Goal: Navigation & Orientation: Understand site structure

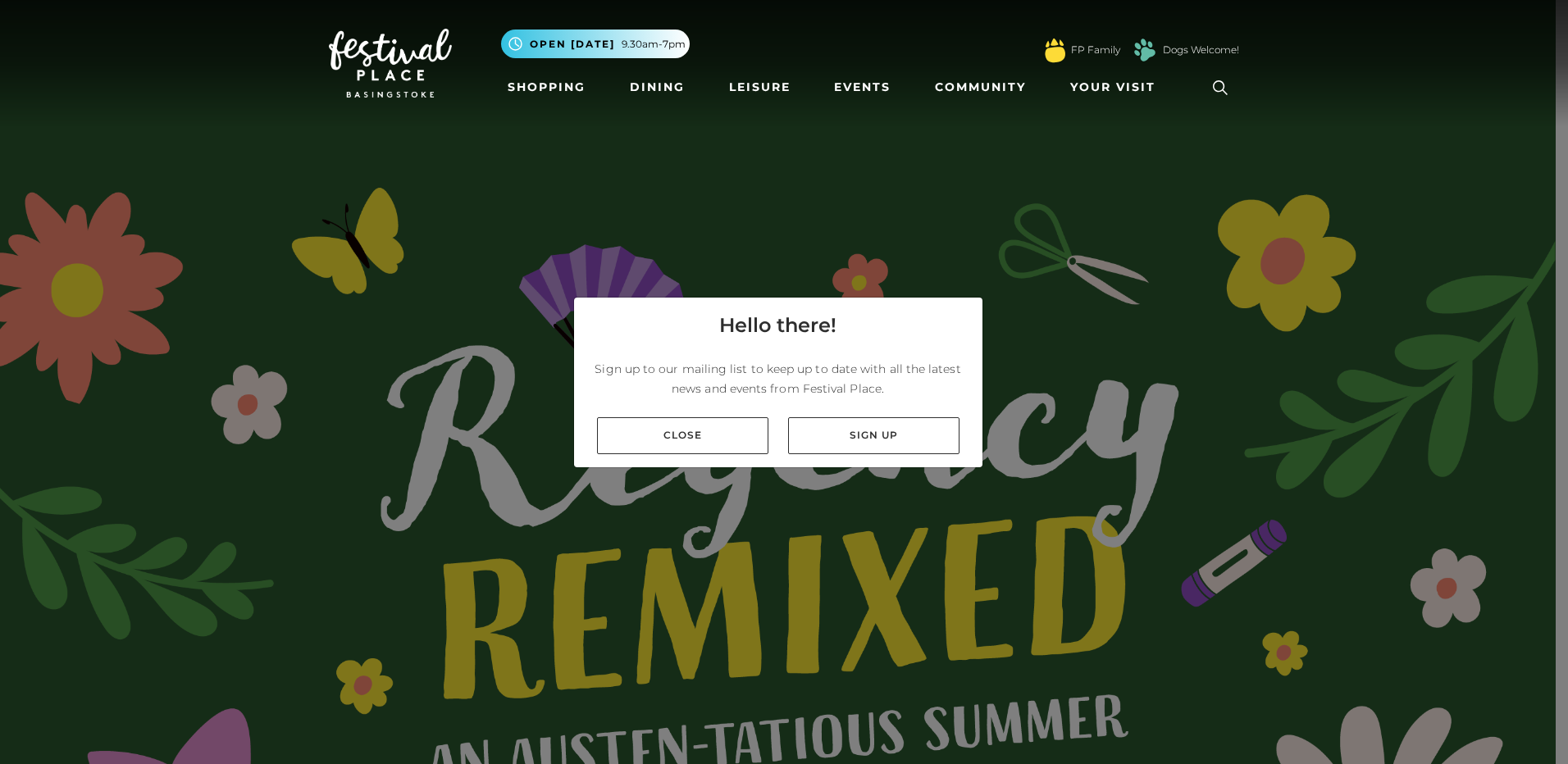
click at [709, 462] on div "Close Sign up" at bounding box center [778, 435] width 408 height 63
click at [695, 440] on link "Close" at bounding box center [682, 436] width 172 height 37
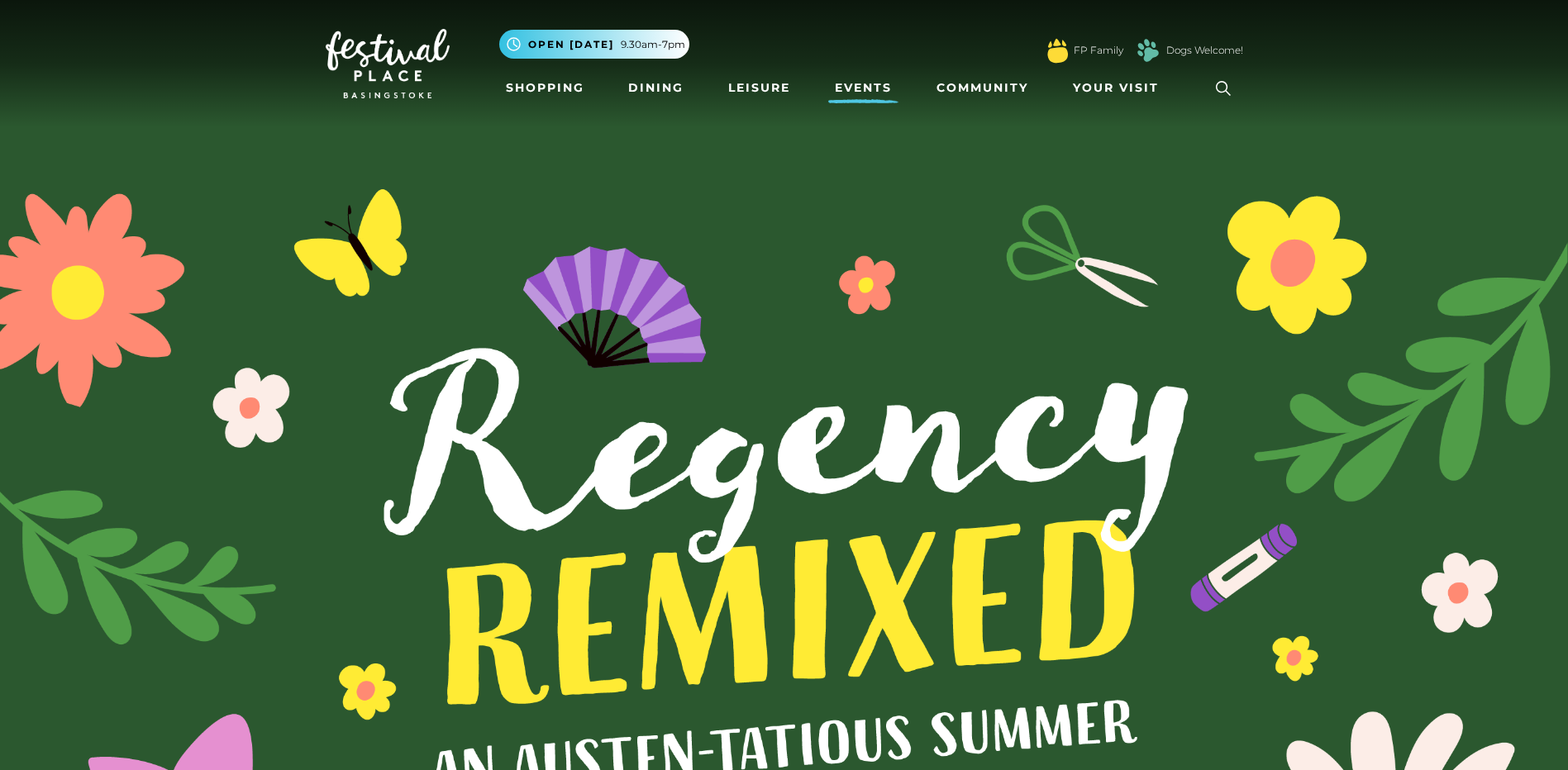
click at [855, 79] on link "Events" at bounding box center [863, 88] width 70 height 31
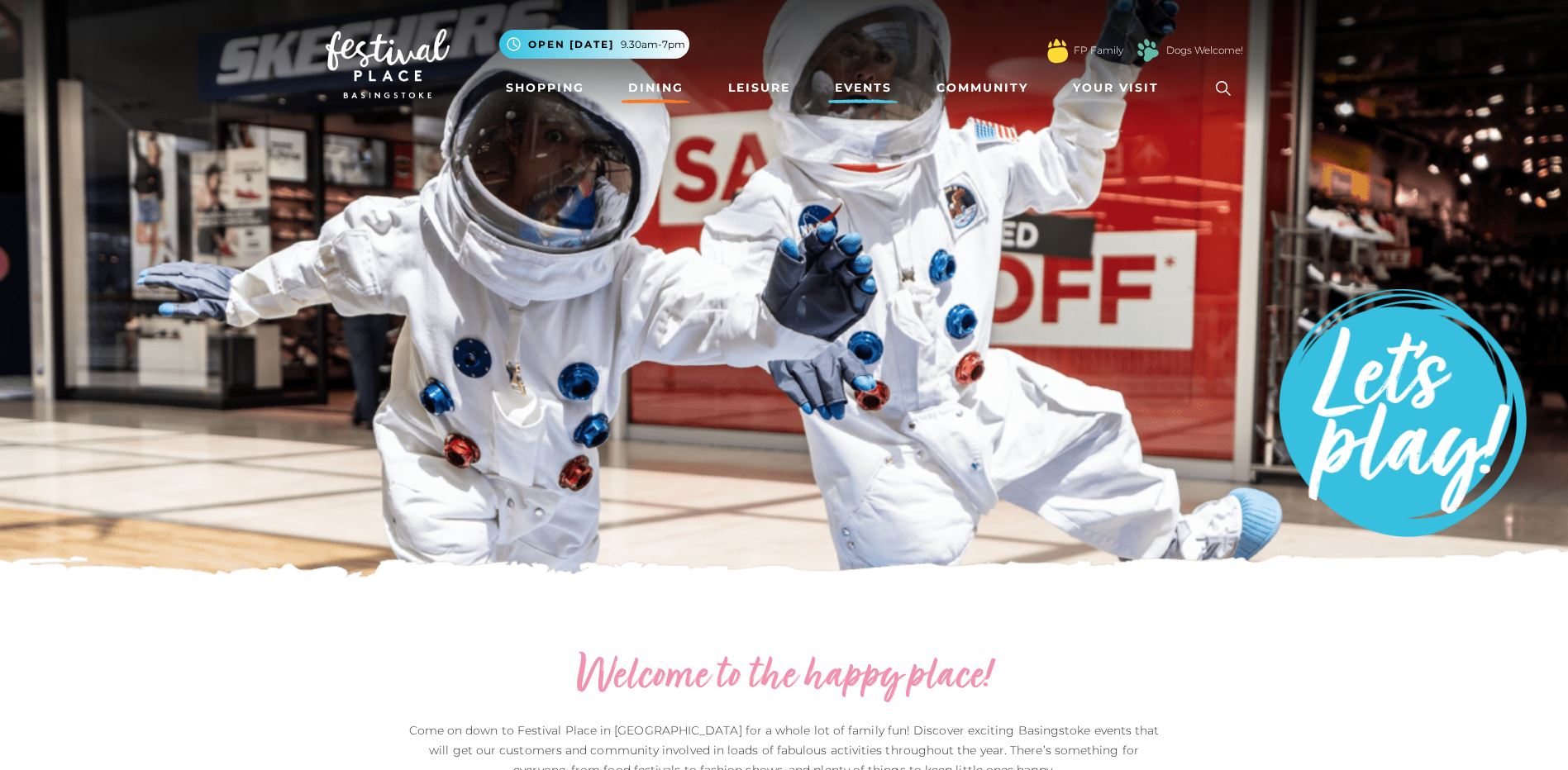
click at [651, 81] on link "Dining" at bounding box center [656, 88] width 69 height 31
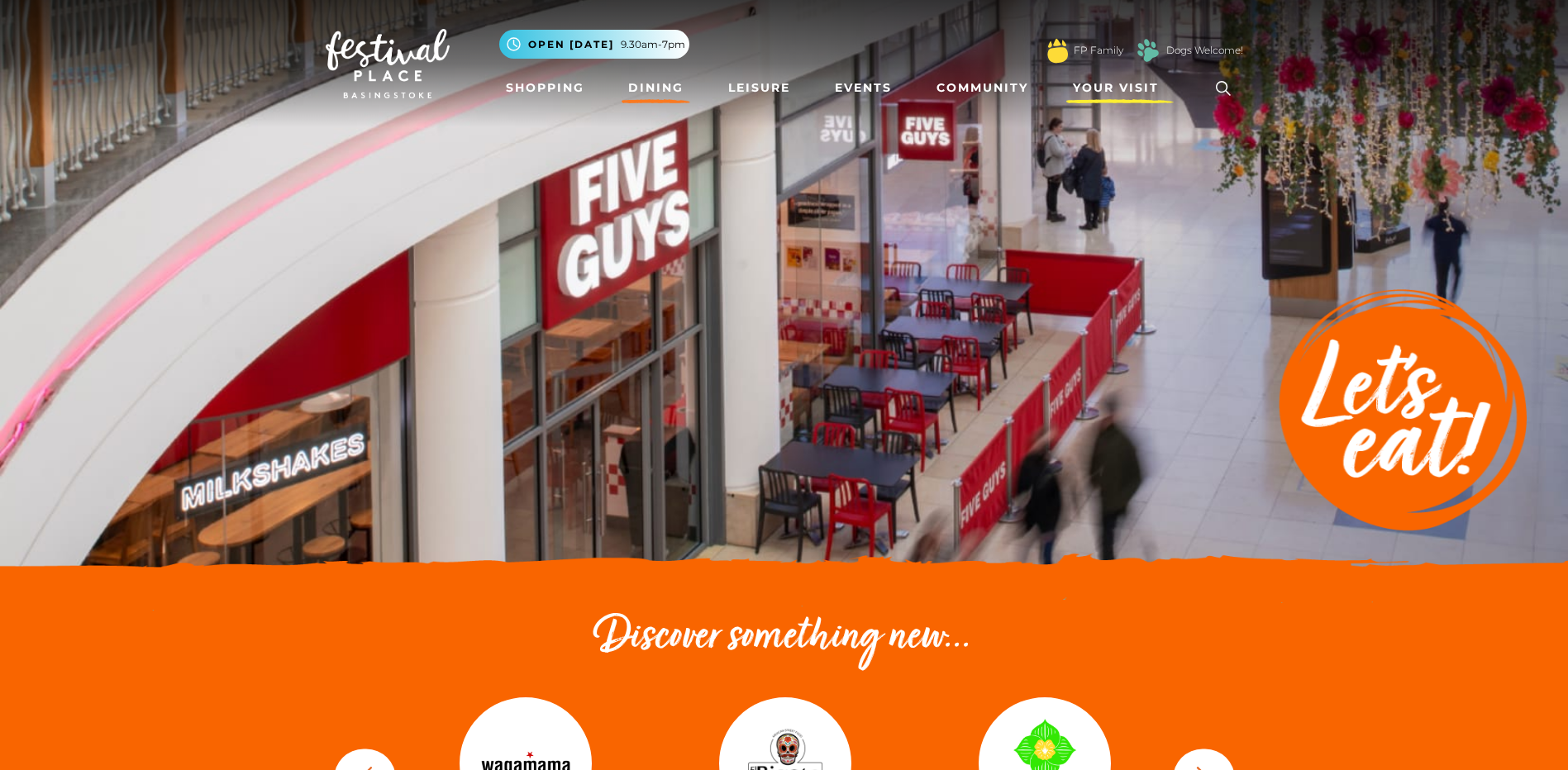
click at [1083, 96] on span "Your Visit" at bounding box center [1115, 88] width 86 height 17
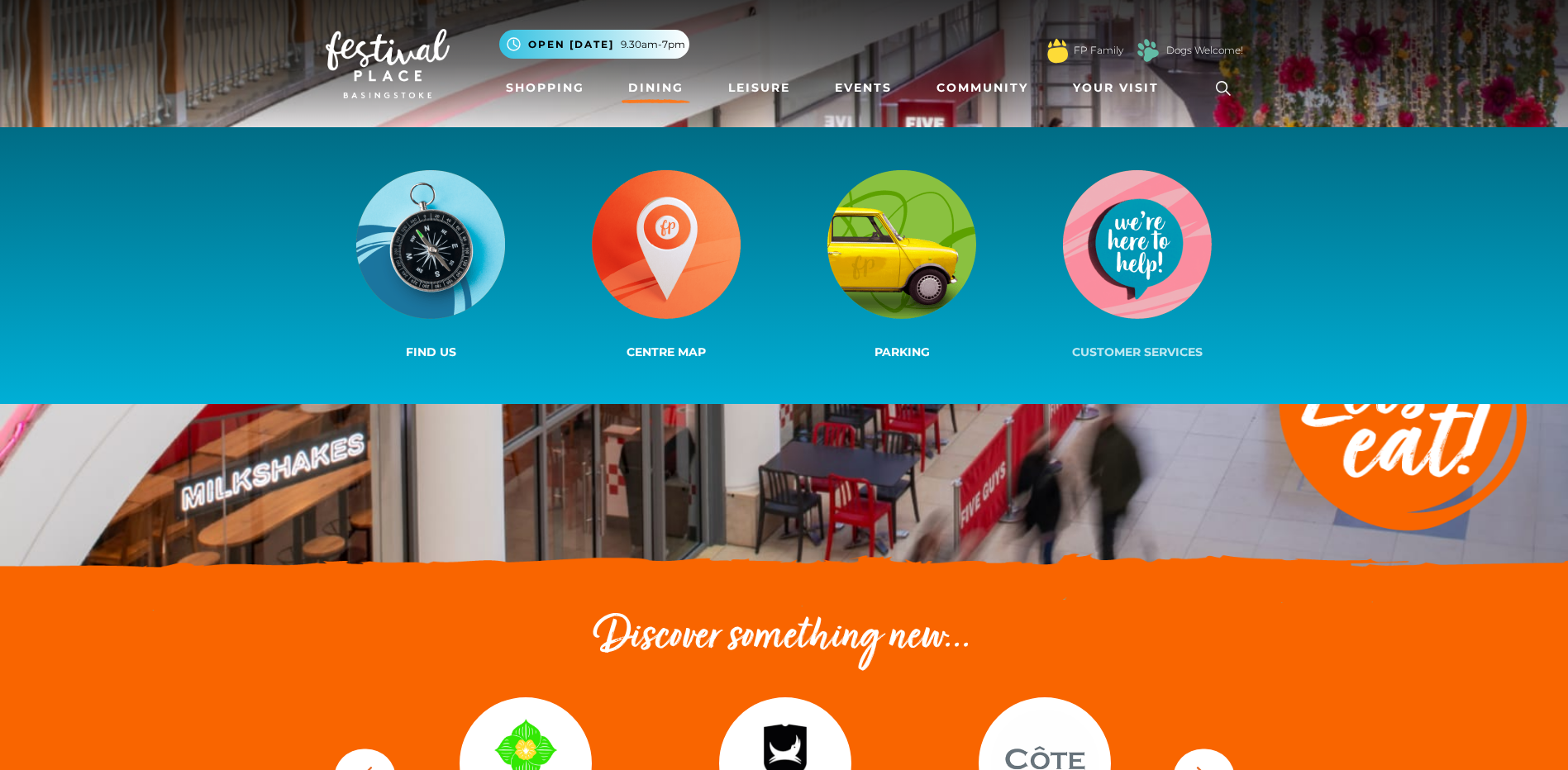
click at [1122, 244] on img at bounding box center [1138, 244] width 149 height 149
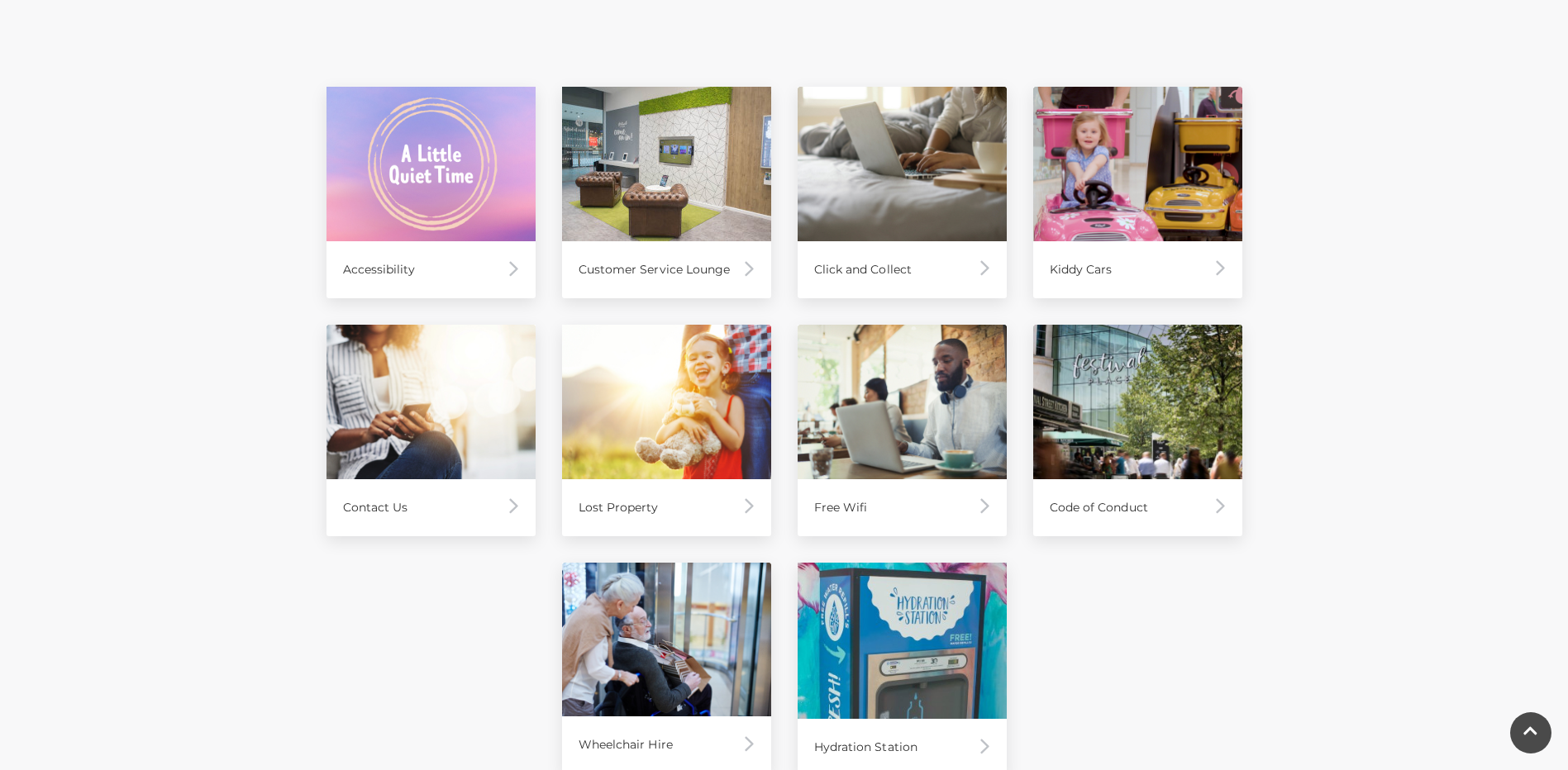
scroll to position [744, 0]
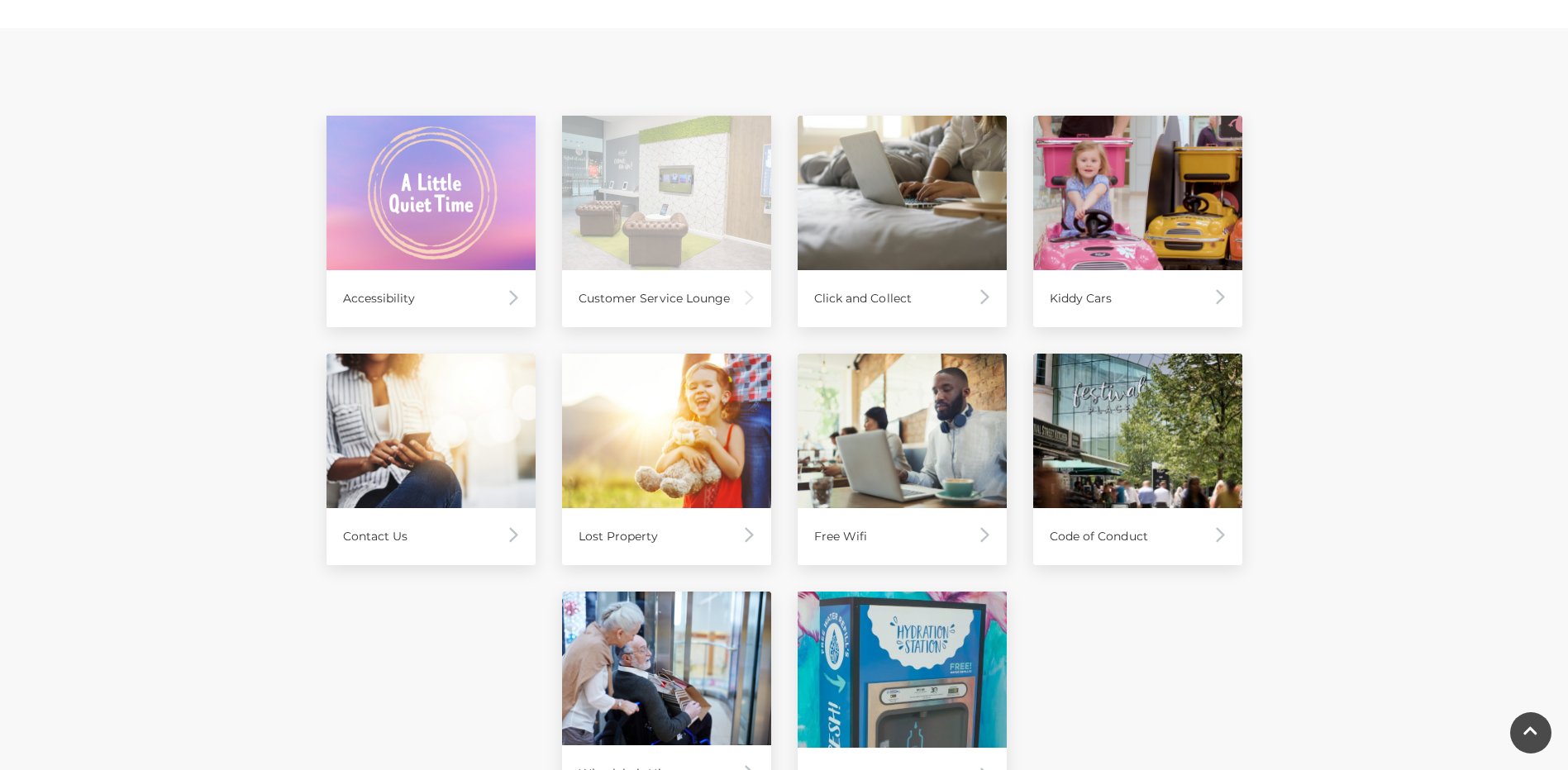
click at [681, 307] on div "Customer Service Lounge" at bounding box center [666, 298] width 209 height 57
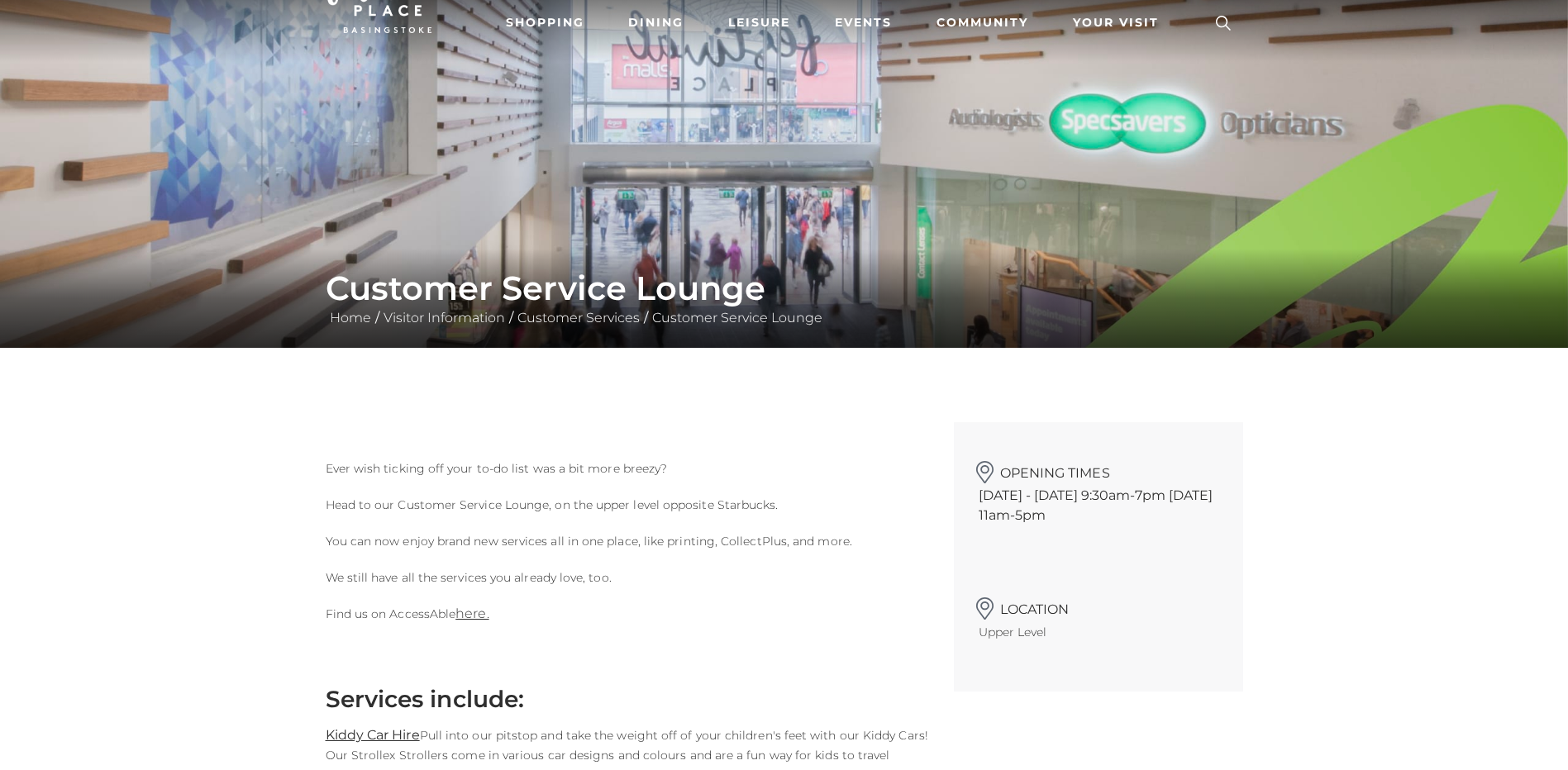
drag, startPoint x: 0, startPoint y: 0, endPoint x: 682, endPoint y: 312, distance: 750.0
click at [682, 312] on div "Customer Service Lounge Home / Visitor Information / Customer Services / Custom…" at bounding box center [784, 141] width 1568 height 413
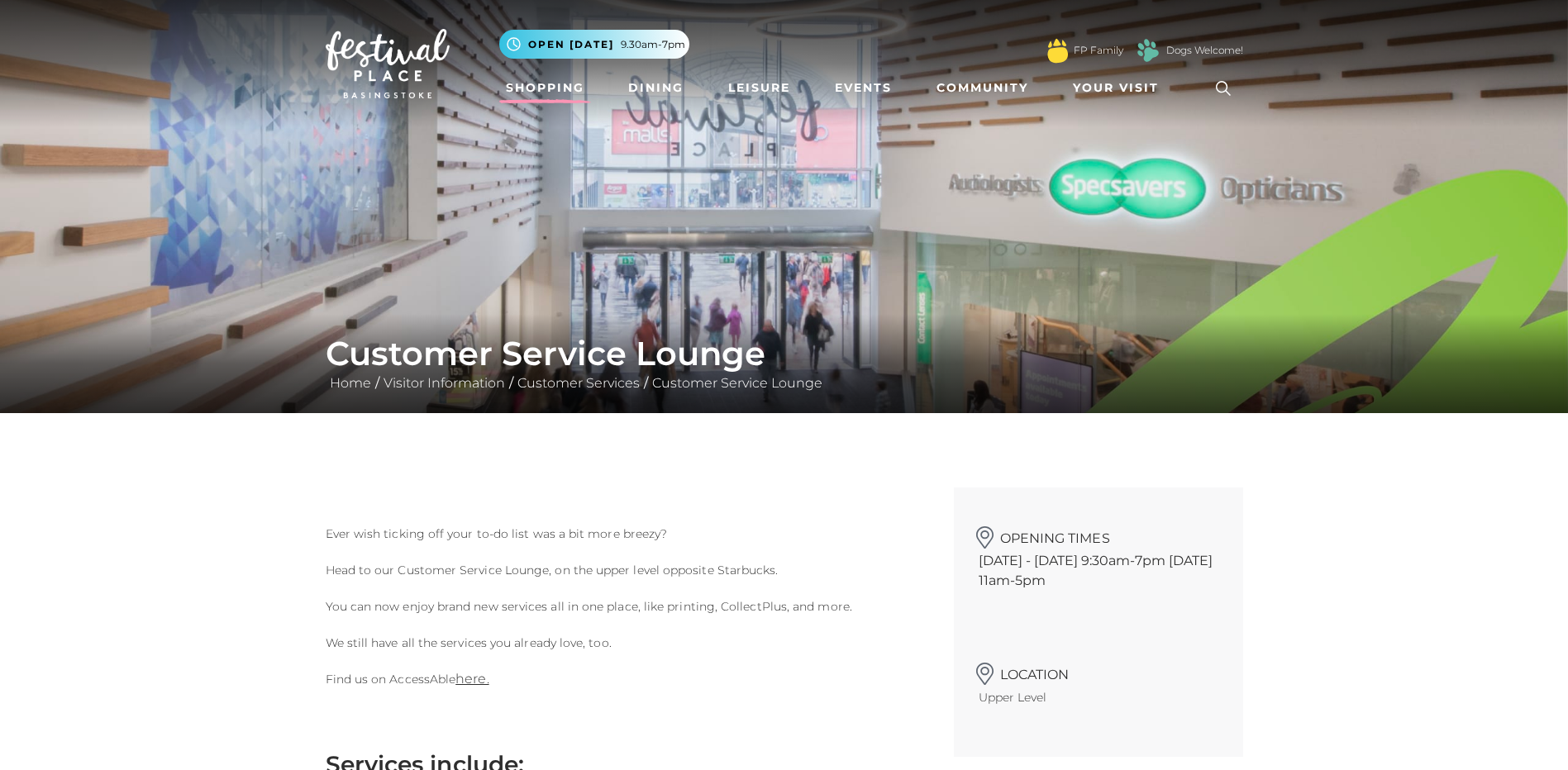
click at [527, 85] on link "Shopping" at bounding box center [545, 88] width 92 height 31
click at [527, 86] on link "Shopping" at bounding box center [545, 88] width 92 height 31
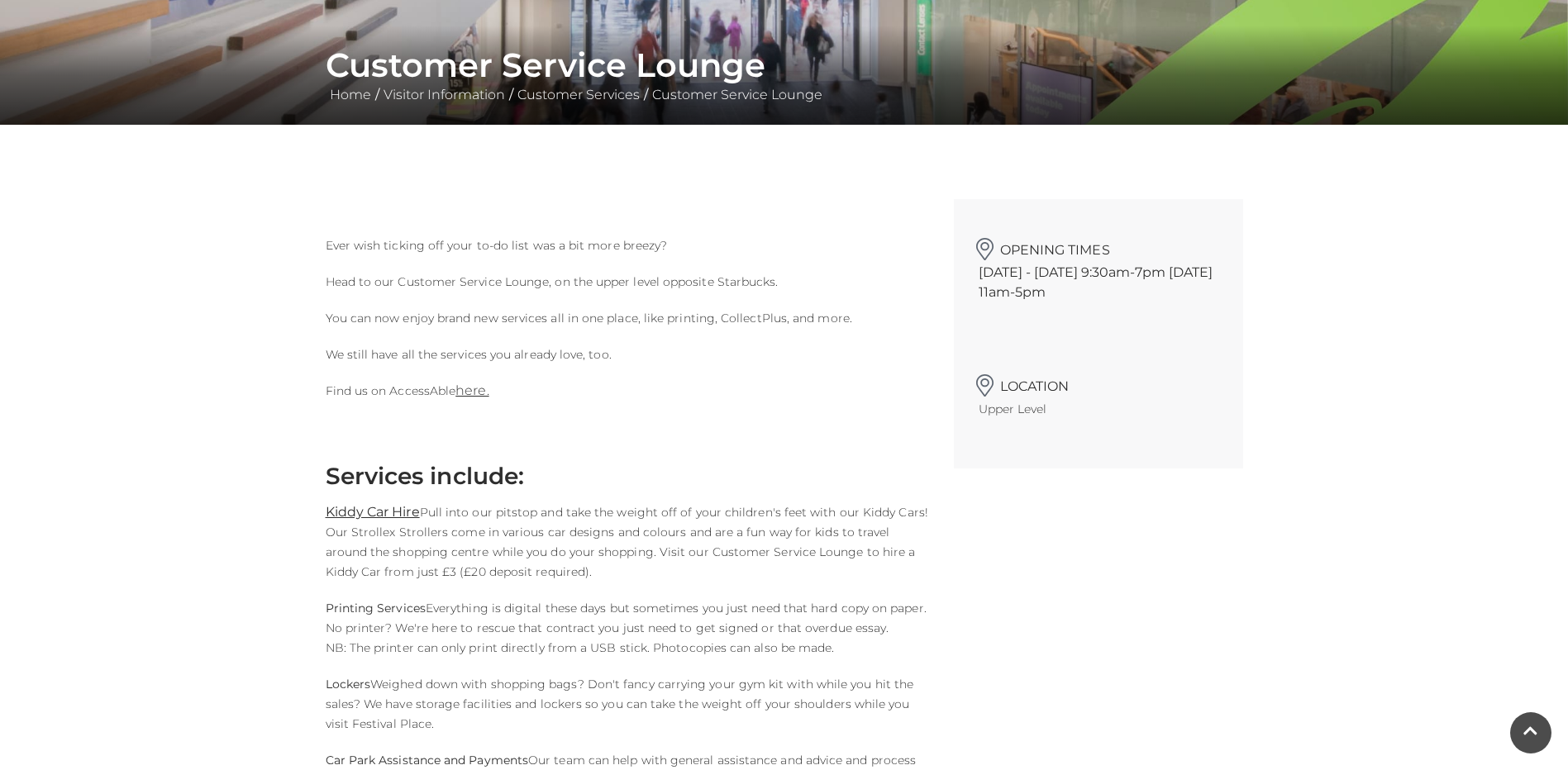
scroll to position [330, 0]
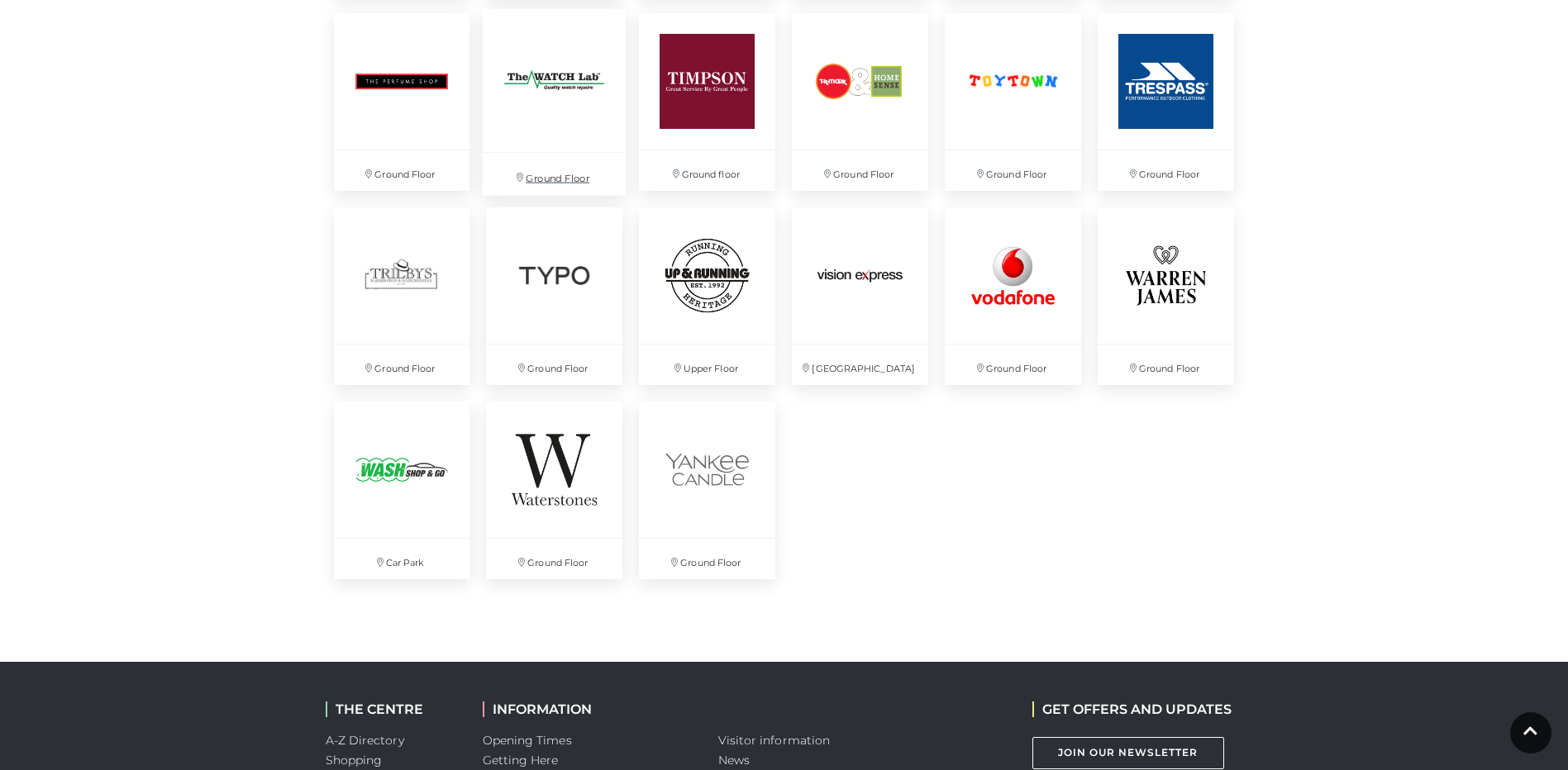
scroll to position [4379, 0]
